Goal: Transaction & Acquisition: Purchase product/service

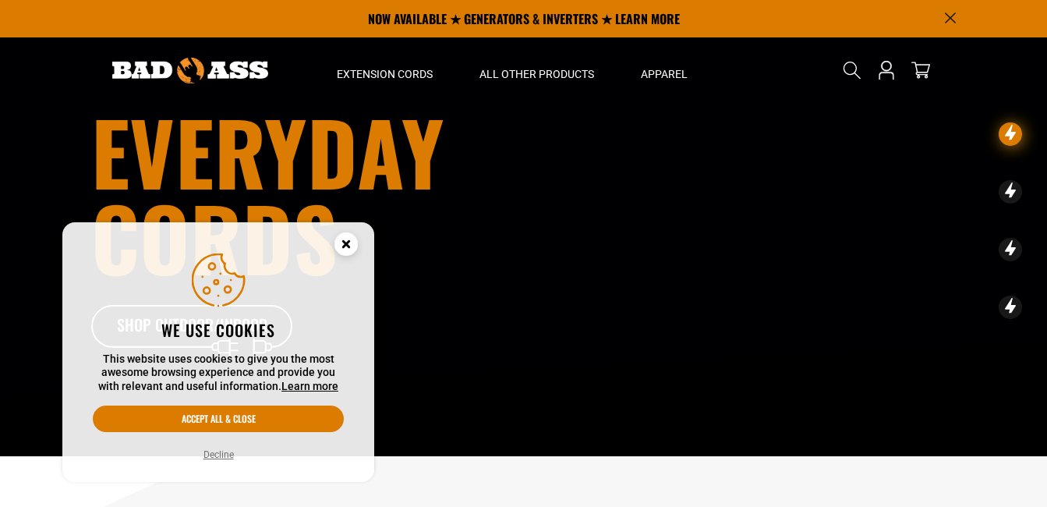
click at [352, 239] on circle "Cookie Consent" at bounding box center [345, 243] width 23 height 23
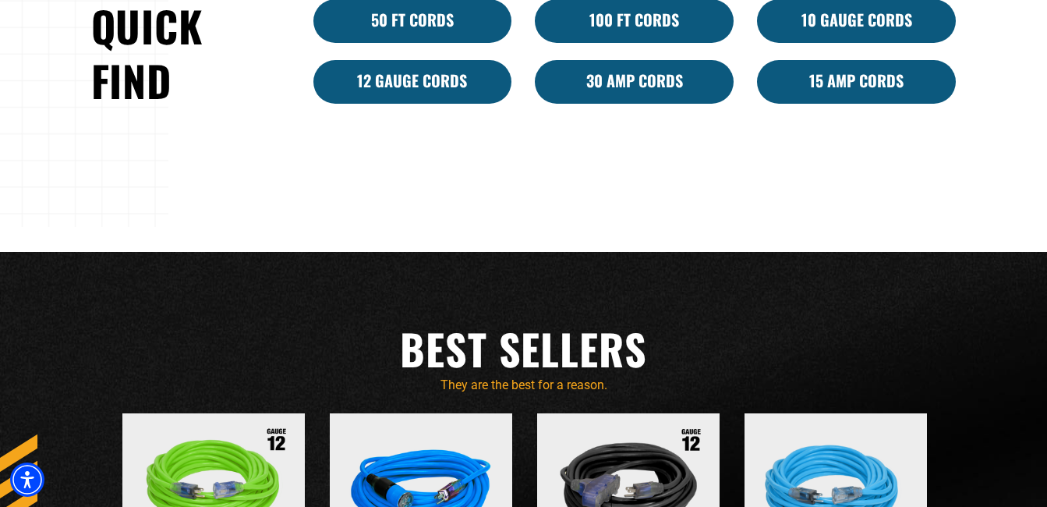
scroll to position [936, 0]
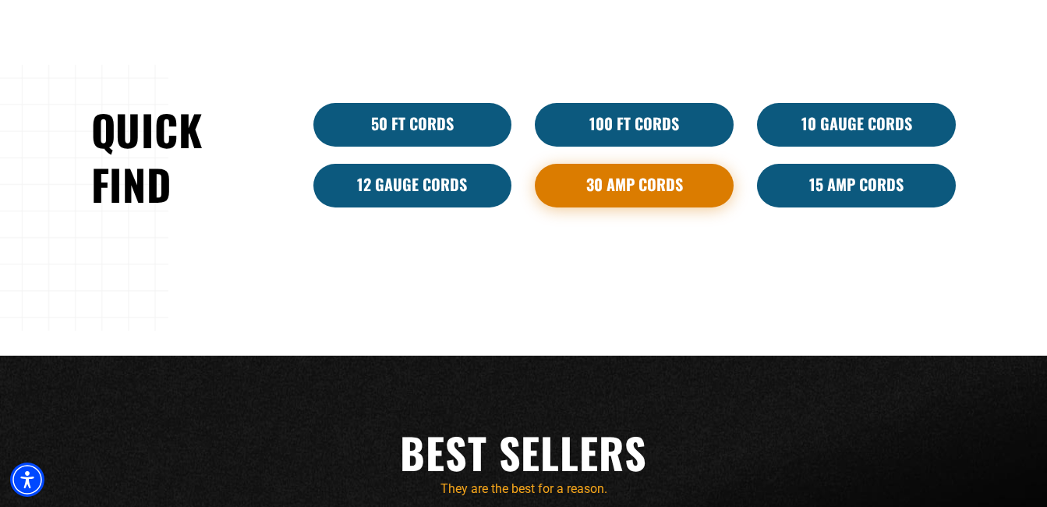
click at [617, 177] on link "30 Amp Cords" at bounding box center [634, 186] width 199 height 44
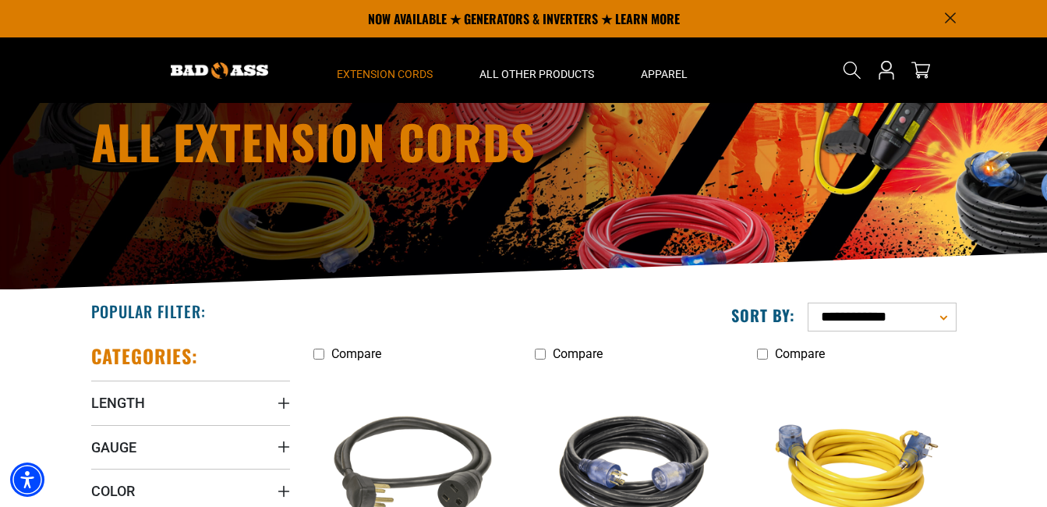
scroll to position [104, 0]
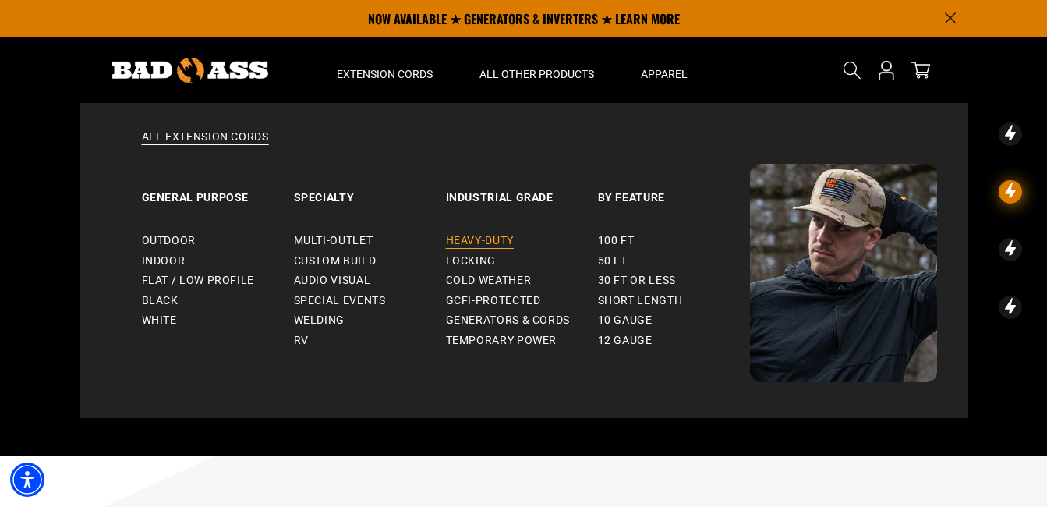
click at [508, 235] on span "Heavy-Duty" at bounding box center [480, 241] width 68 height 14
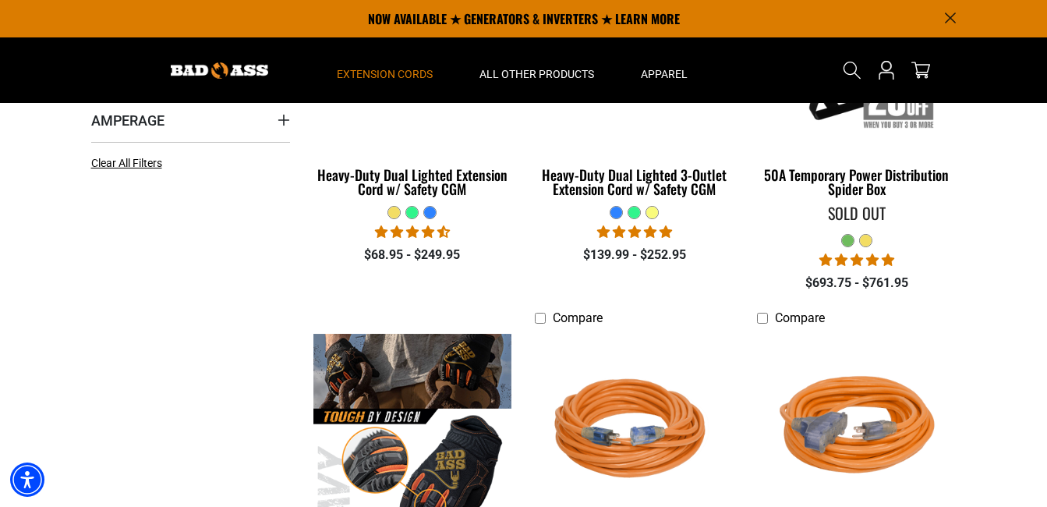
scroll to position [312, 0]
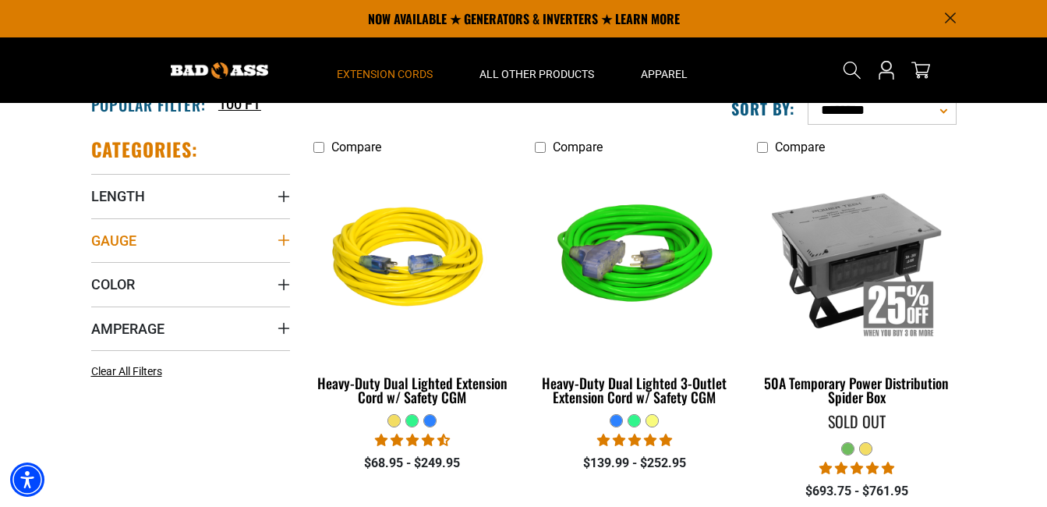
click at [285, 242] on icon "Gauge" at bounding box center [284, 240] width 12 height 12
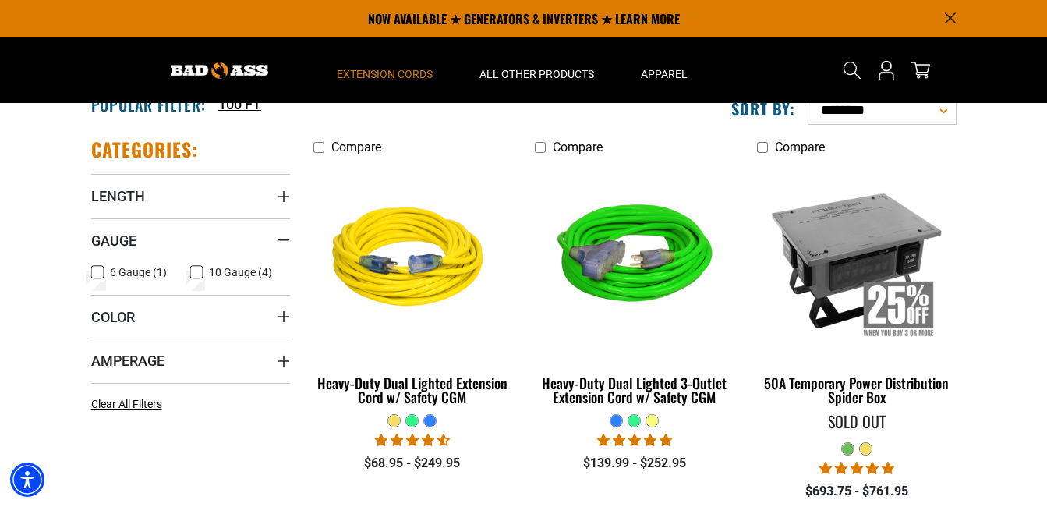
click at [101, 271] on icon at bounding box center [97, 272] width 12 height 20
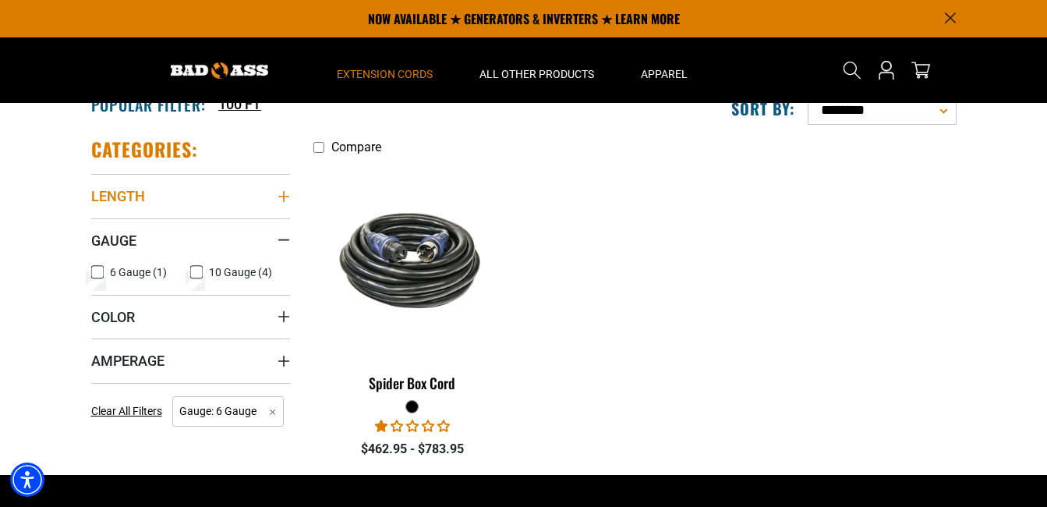
click at [283, 196] on icon "Length" at bounding box center [283, 196] width 11 height 11
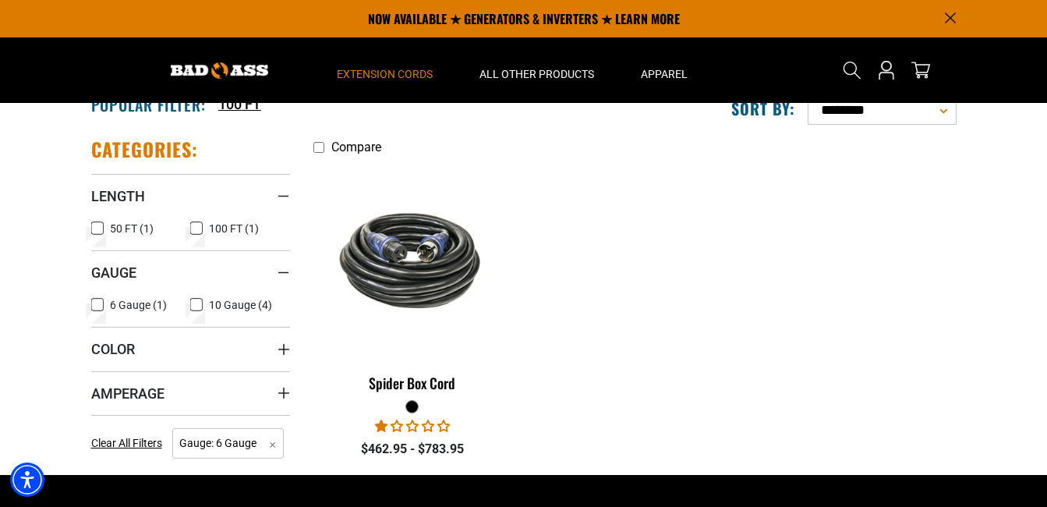
click at [200, 229] on icon at bounding box center [196, 228] width 12 height 20
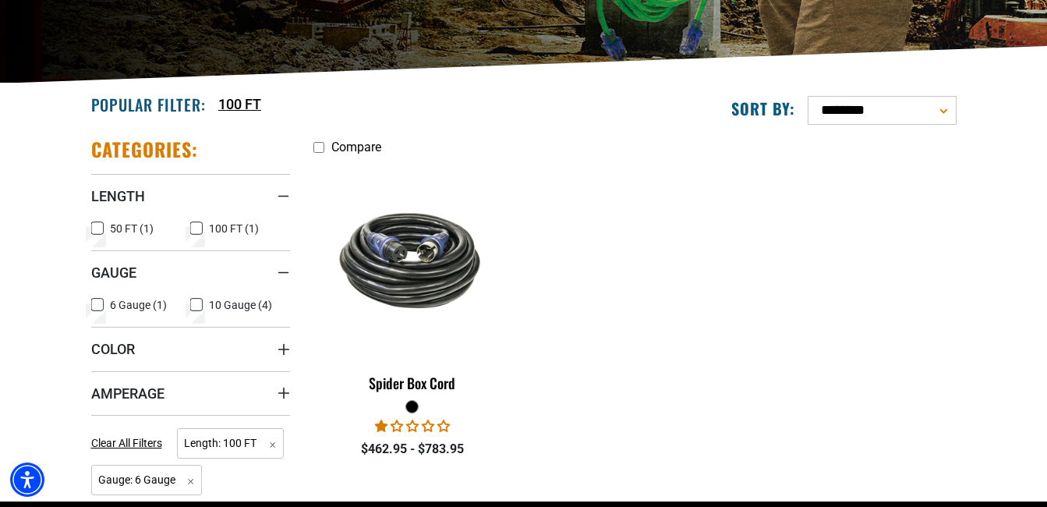
scroll to position [416, 0]
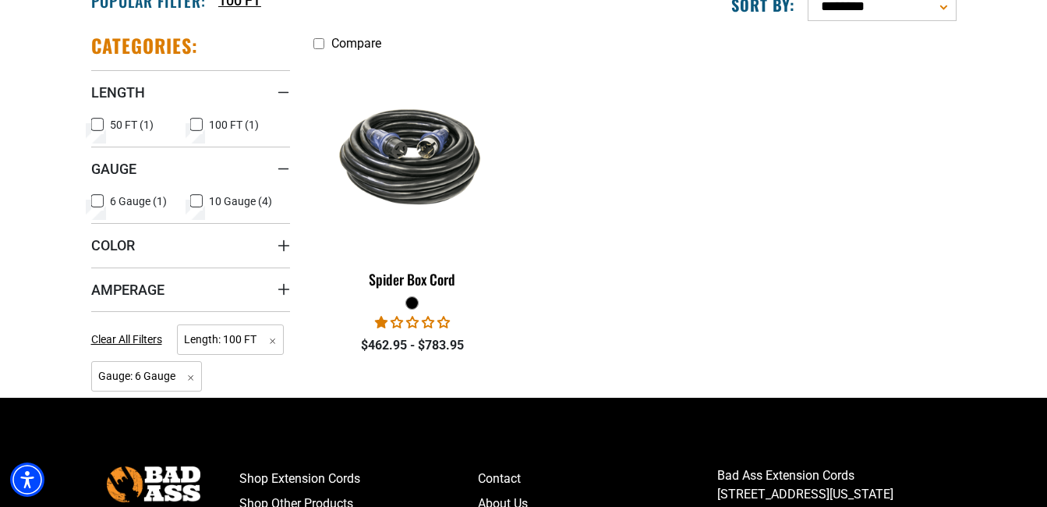
click at [199, 203] on icon at bounding box center [196, 201] width 12 height 20
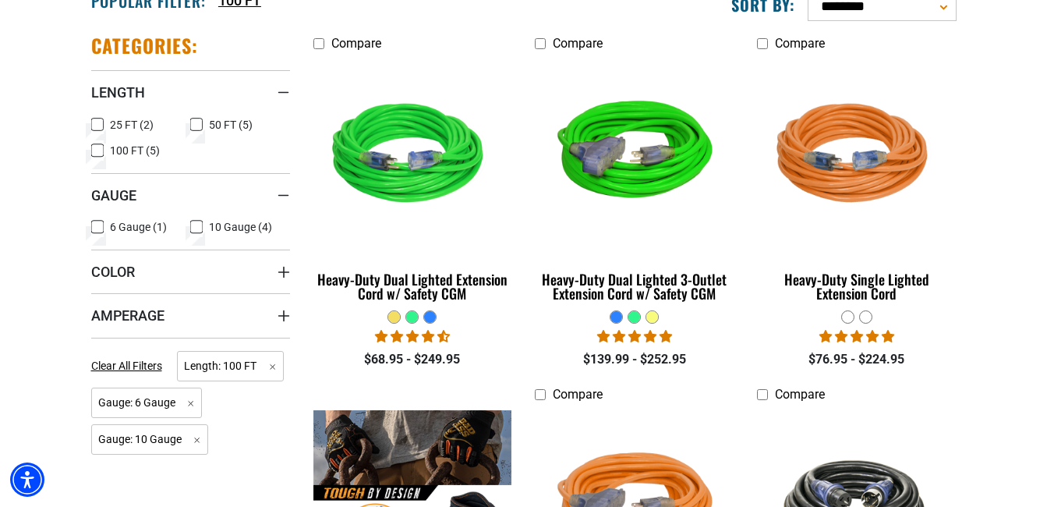
click at [98, 224] on icon at bounding box center [97, 227] width 9 height 9
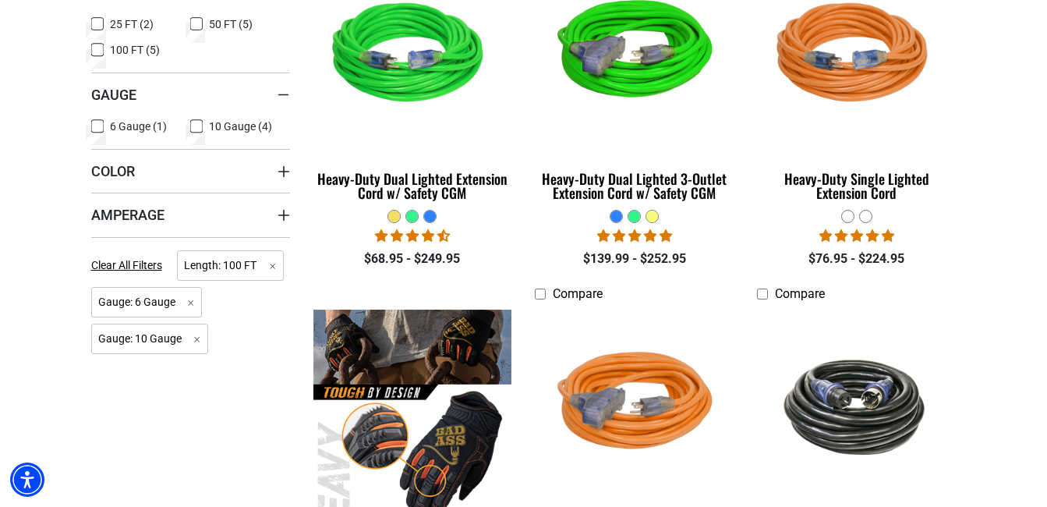
scroll to position [520, 0]
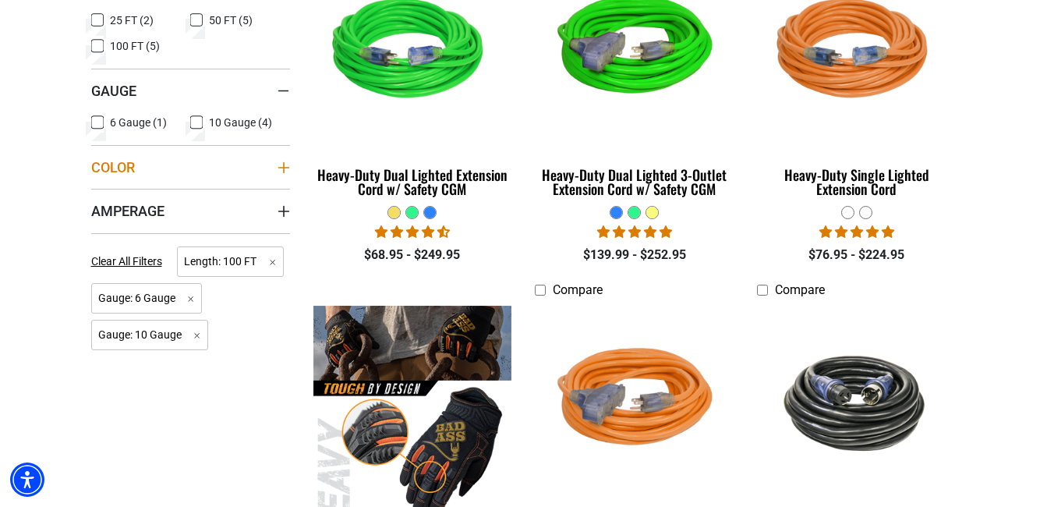
click at [285, 165] on icon "Color" at bounding box center [284, 167] width 12 height 12
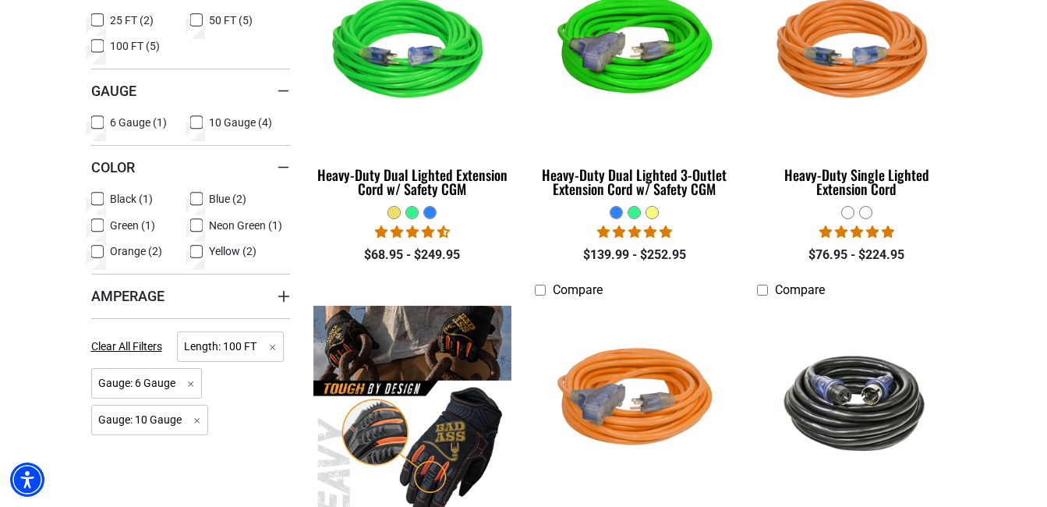
click at [293, 293] on div "Categories: Length Length 25 FT (2) 25 FT (2 products) 50 FT (5) 50 FT (5 produ…" at bounding box center [191, 296] width 222 height 759
click at [288, 294] on icon "Amperage" at bounding box center [284, 296] width 12 height 12
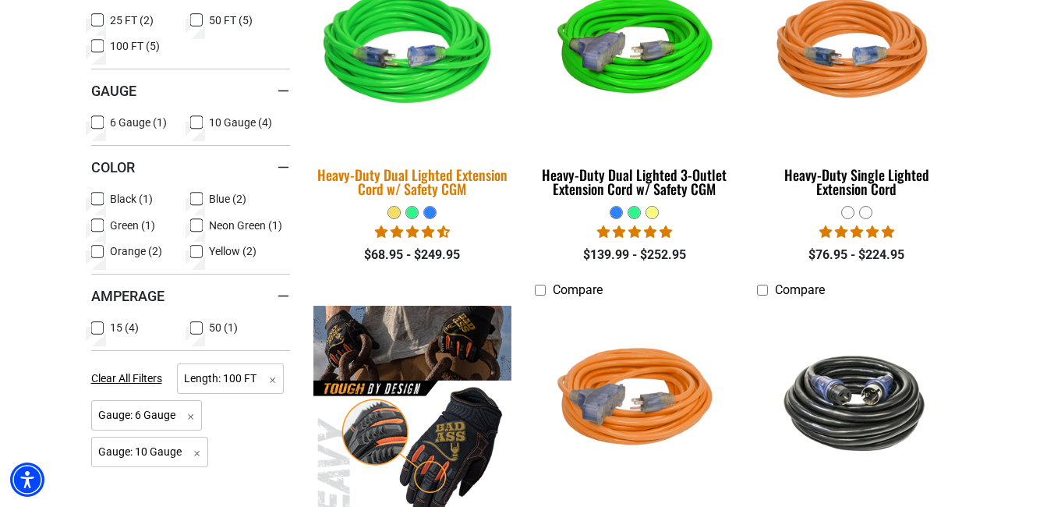
click at [375, 65] on img at bounding box center [412, 52] width 218 height 200
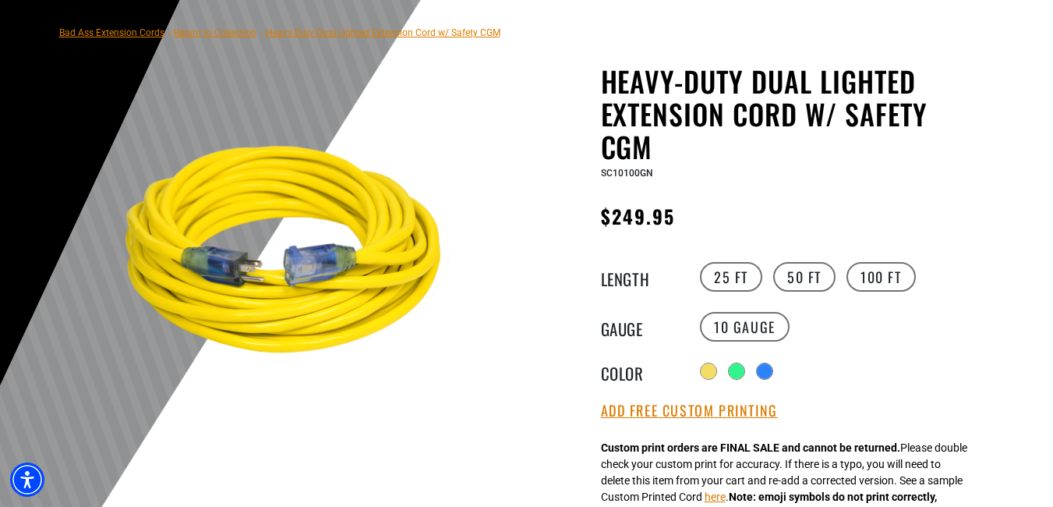
scroll to position [208, 0]
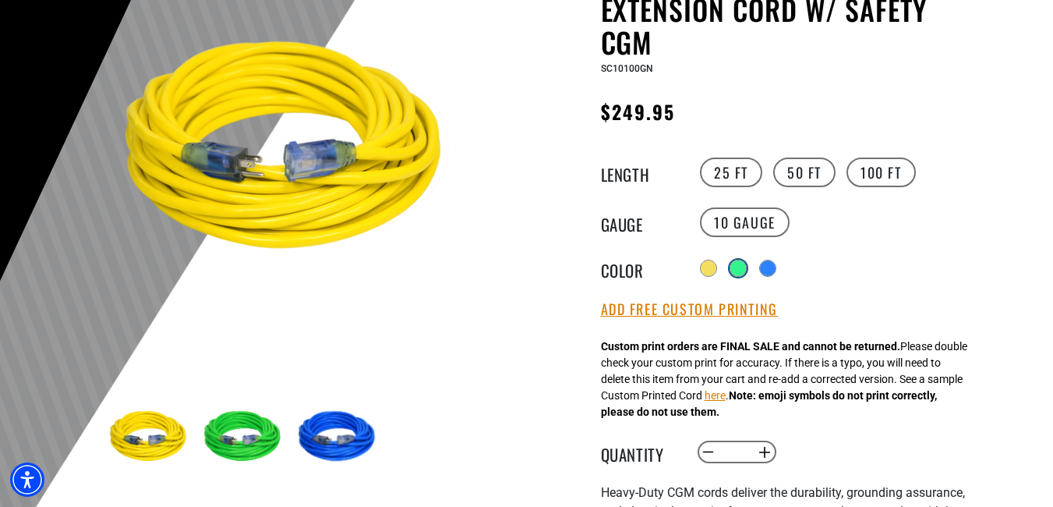
click at [741, 267] on div at bounding box center [738, 268] width 16 height 16
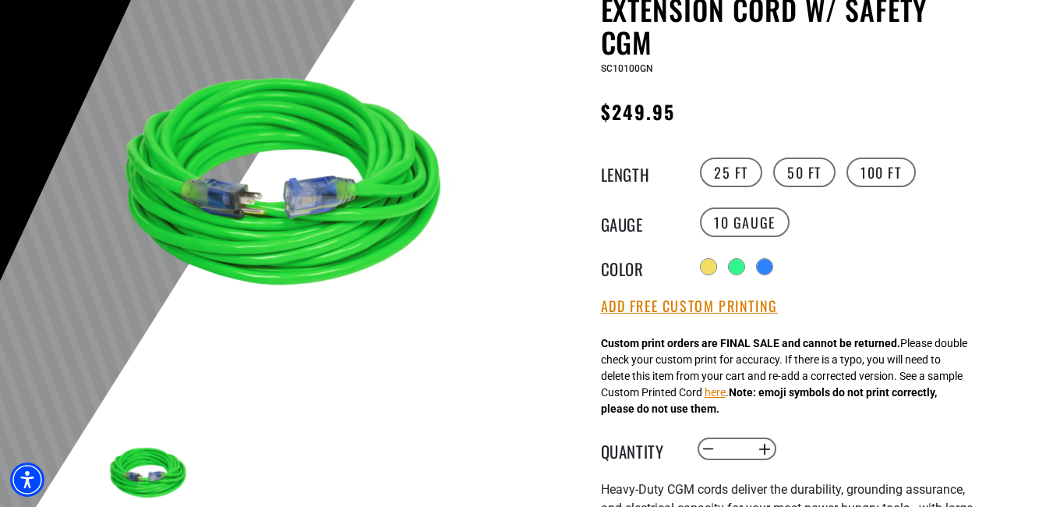
scroll to position [312, 0]
